Goal: Task Accomplishment & Management: Use online tool/utility

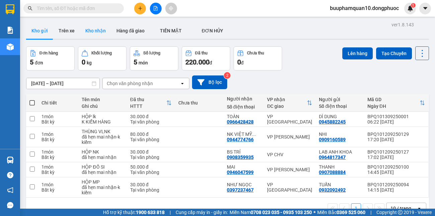
click at [95, 30] on button "Kho nhận" at bounding box center [95, 31] width 31 height 16
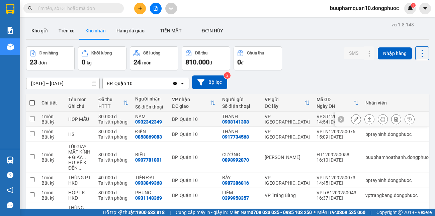
click at [280, 120] on div "VP [GEOGRAPHIC_DATA]" at bounding box center [287, 119] width 45 height 11
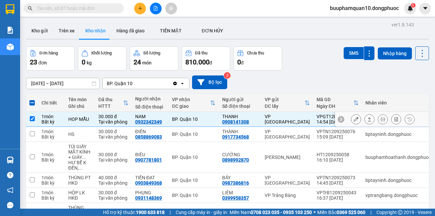
click at [100, 118] on div "30.000 đ" at bounding box center [113, 116] width 30 height 5
checkbox input "false"
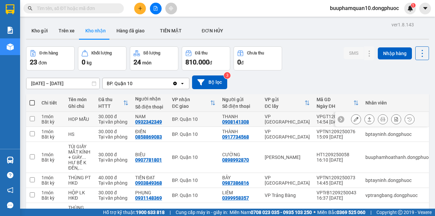
click at [351, 122] on button at bounding box center [355, 120] width 9 height 12
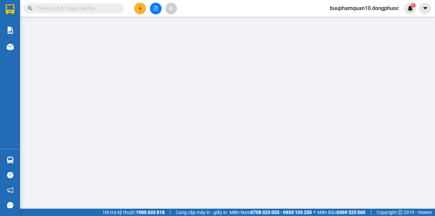
type input "0908141308"
type input "THANH"
type input "0932342349"
type input "NAM"
type input "30.000"
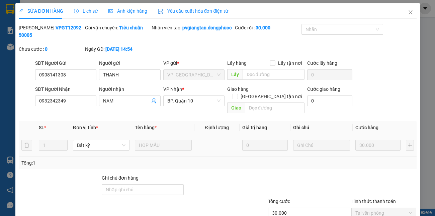
click at [66, 28] on b "VPGT1209250005" at bounding box center [50, 31] width 63 height 13
copy b "VPGT1209250005"
click at [409, 12] on span "Close" at bounding box center [410, 12] width 19 height 19
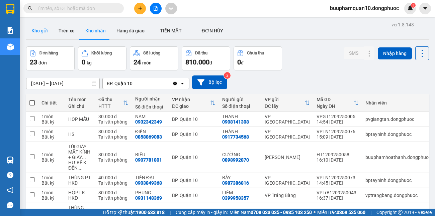
click at [36, 32] on button "Kho gửi" at bounding box center [39, 31] width 27 height 16
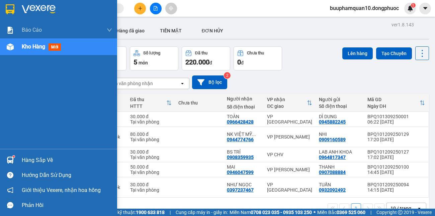
click at [43, 162] on div "Hàng sắp về" at bounding box center [67, 161] width 90 height 10
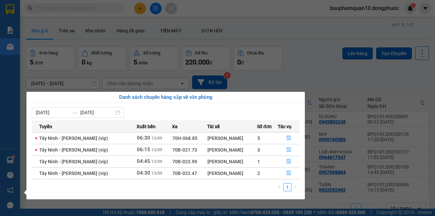
click at [116, 62] on section "Kết quả tìm kiếm ( 0 ) Bộ lọc Thuộc VP này No Data buuphamquan10.dongphuoc 1 Bá…" at bounding box center [217, 108] width 435 height 216
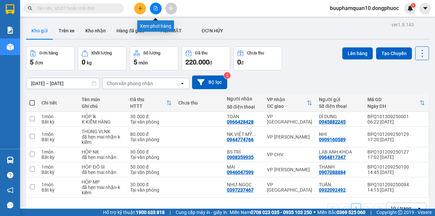
click at [153, 6] on button at bounding box center [156, 9] width 12 height 12
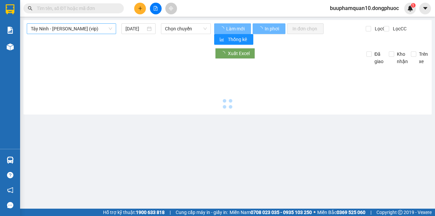
type input "[DATE]"
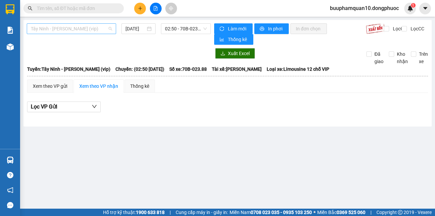
click at [99, 28] on span "Tây Ninh - [PERSON_NAME] (vip)" at bounding box center [71, 29] width 81 height 10
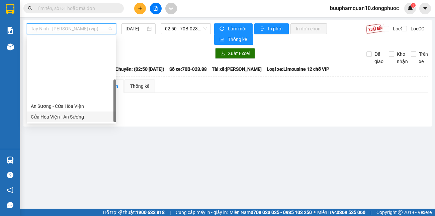
scroll to position [75, 0]
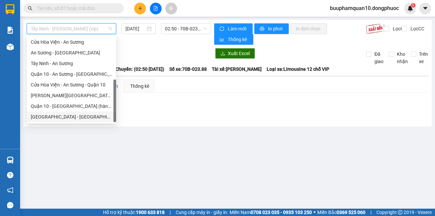
click at [87, 120] on div "[GEOGRAPHIC_DATA] - [GEOGRAPHIC_DATA] (vip)" at bounding box center [71, 116] width 81 height 7
type input "[DATE]"
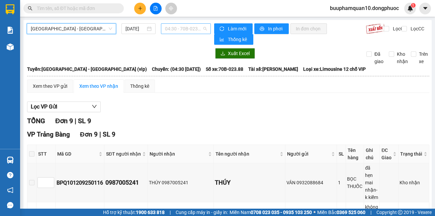
click at [190, 29] on span "04:30 - 70B-023.88" at bounding box center [186, 29] width 42 height 10
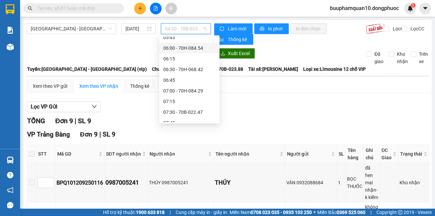
scroll to position [75, 0]
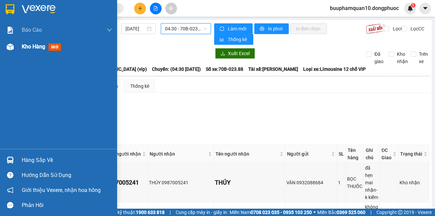
click at [40, 45] on span "Kho hàng" at bounding box center [33, 46] width 23 height 6
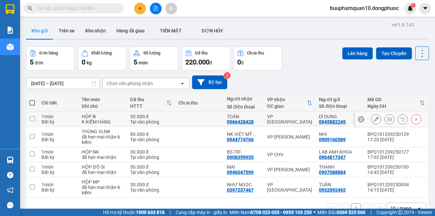
click at [269, 120] on div "VP [GEOGRAPHIC_DATA]" at bounding box center [289, 119] width 45 height 11
checkbox input "true"
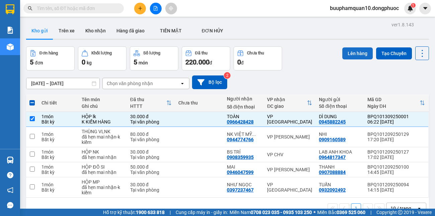
click at [357, 54] on button "Lên hàng" at bounding box center [357, 54] width 30 height 12
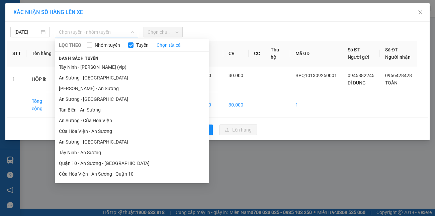
click at [90, 33] on span "Chọn tuyến - nhóm tuyến" at bounding box center [97, 32] width 76 height 10
click at [93, 69] on li "Tây Ninh - [PERSON_NAME] (vip)" at bounding box center [132, 67] width 154 height 11
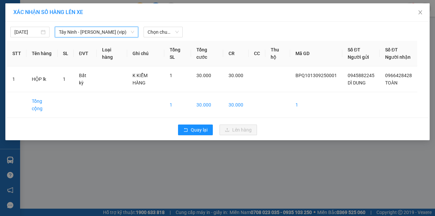
click at [125, 34] on span "Tây Ninh - [PERSON_NAME] (vip)" at bounding box center [97, 32] width 76 height 10
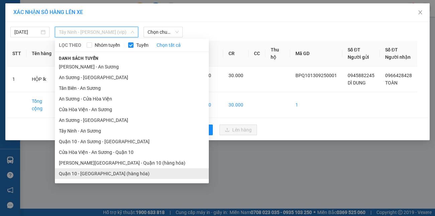
scroll to position [31, 0]
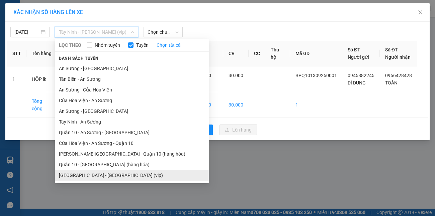
click at [99, 178] on li "[GEOGRAPHIC_DATA] - [GEOGRAPHIC_DATA] (vip)" at bounding box center [132, 175] width 154 height 11
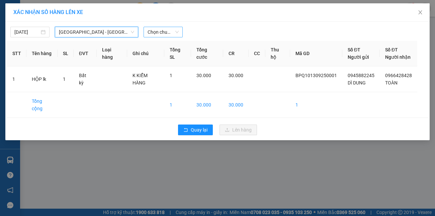
click at [158, 33] on span "Chọn chuyến" at bounding box center [163, 32] width 31 height 10
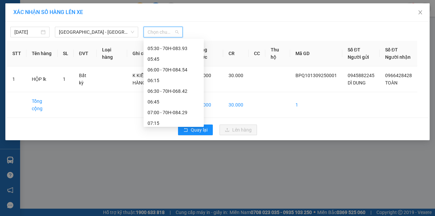
scroll to position [75, 0]
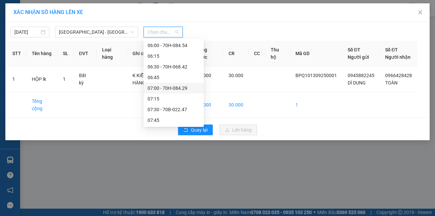
click at [171, 91] on div "07:00 - 70H-084.29" at bounding box center [174, 88] width 52 height 7
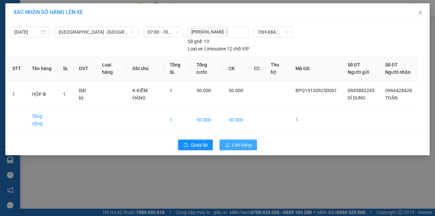
click at [236, 142] on span "Lên hàng" at bounding box center [241, 145] width 19 height 7
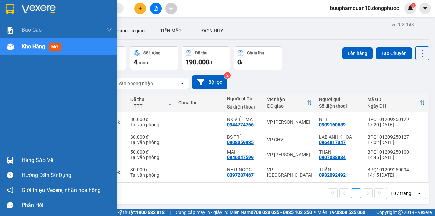
click at [16, 158] on div "Hàng sắp về" at bounding box center [58, 160] width 117 height 15
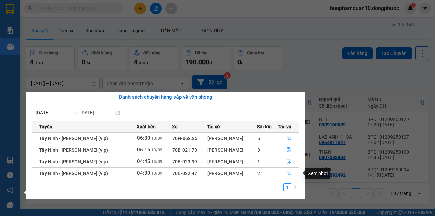
click at [285, 173] on button "button" at bounding box center [288, 173] width 21 height 11
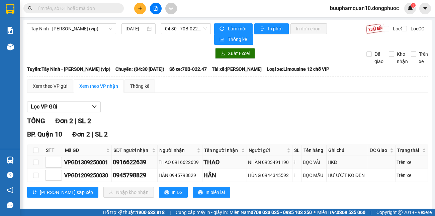
scroll to position [8, 0]
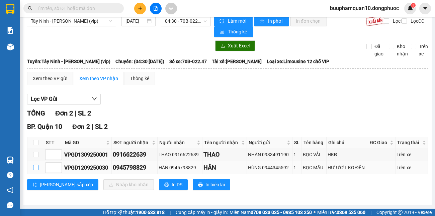
click at [33, 168] on input "checkbox" at bounding box center [35, 167] width 5 height 5
checkbox input "true"
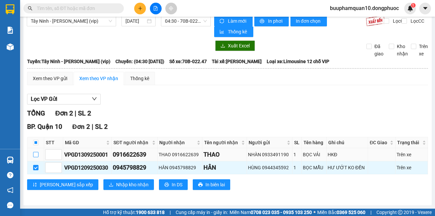
click at [36, 157] on input "checkbox" at bounding box center [35, 154] width 5 height 5
checkbox input "true"
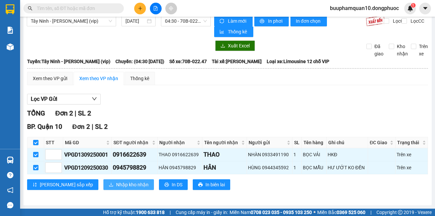
click at [116, 187] on span "Nhập kho nhận" at bounding box center [132, 184] width 32 height 7
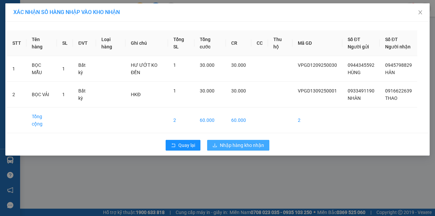
click at [241, 149] on span "Nhập hàng kho nhận" at bounding box center [242, 145] width 44 height 7
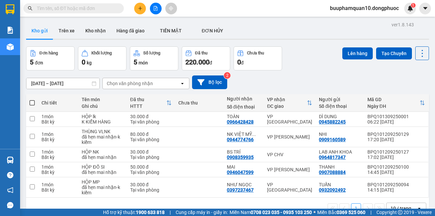
click at [91, 8] on input "text" at bounding box center [76, 8] width 79 height 7
paste input "VPGT1209250005"
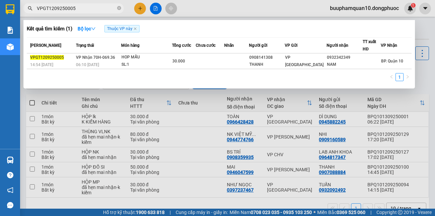
type input "VPGT1209250005"
click at [293, 117] on div at bounding box center [217, 108] width 435 height 216
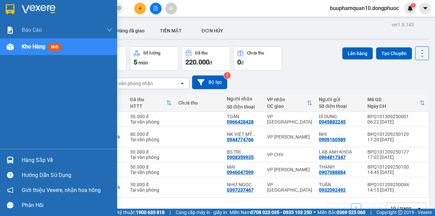
click at [31, 47] on span "Kho hàng" at bounding box center [33, 46] width 23 height 6
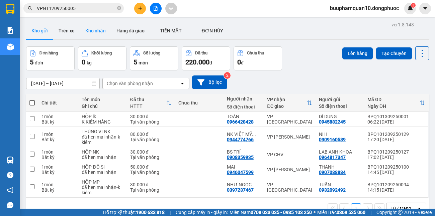
click at [91, 31] on button "Kho nhận" at bounding box center [95, 31] width 31 height 16
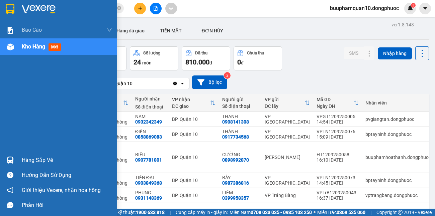
click at [46, 161] on div "Hàng sắp về" at bounding box center [67, 161] width 90 height 10
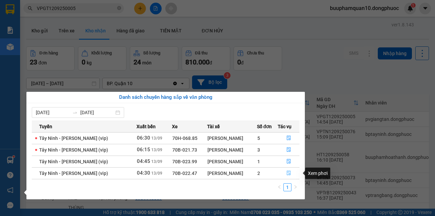
click at [293, 170] on button "button" at bounding box center [288, 173] width 21 height 11
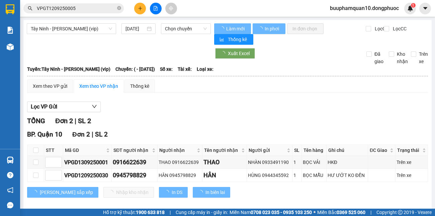
type input "[DATE]"
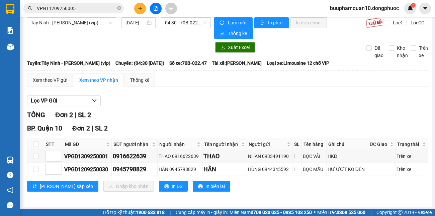
scroll to position [8, 0]
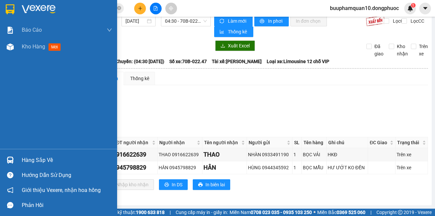
click at [19, 158] on div "Hàng sắp về" at bounding box center [58, 160] width 117 height 15
